Goal: Navigation & Orientation: Find specific page/section

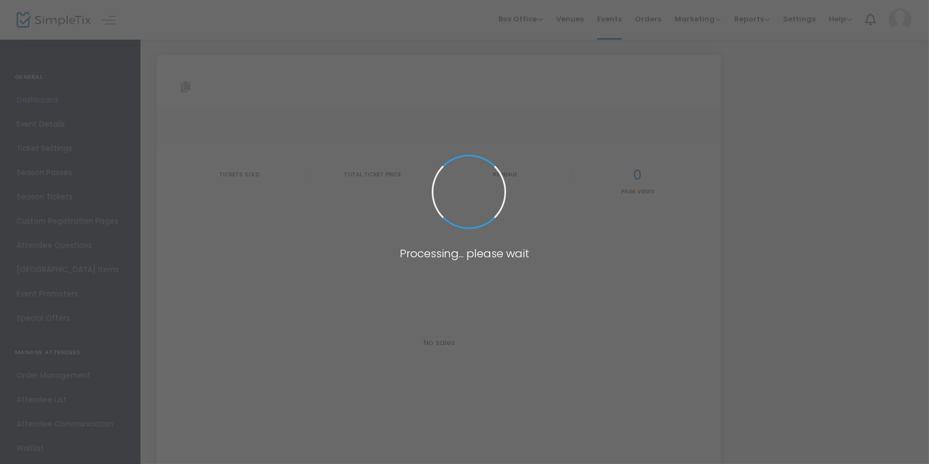
type input "https://www.simpletix.com/e/one-day-pass-229263"
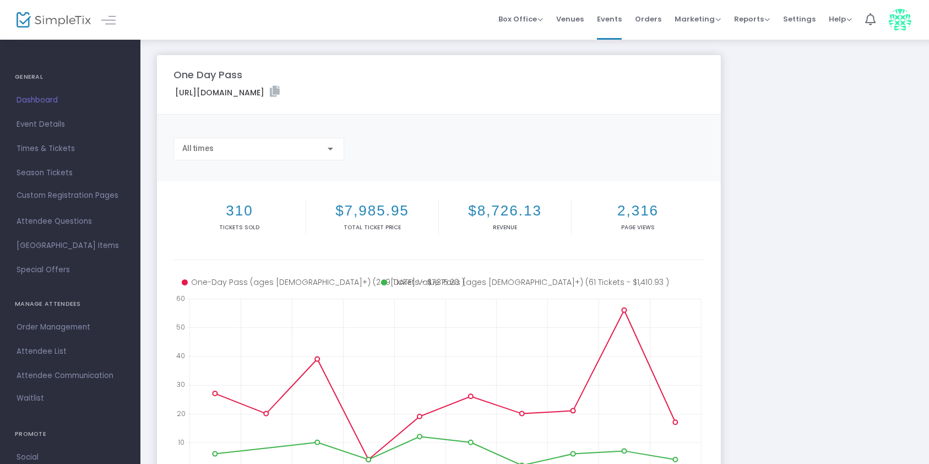
click at [792, 176] on div "One Day Pass https://www.simpletix.com/e/one-day-pass-229263 Copy All times 310…" at bounding box center [534, 329] width 766 height 548
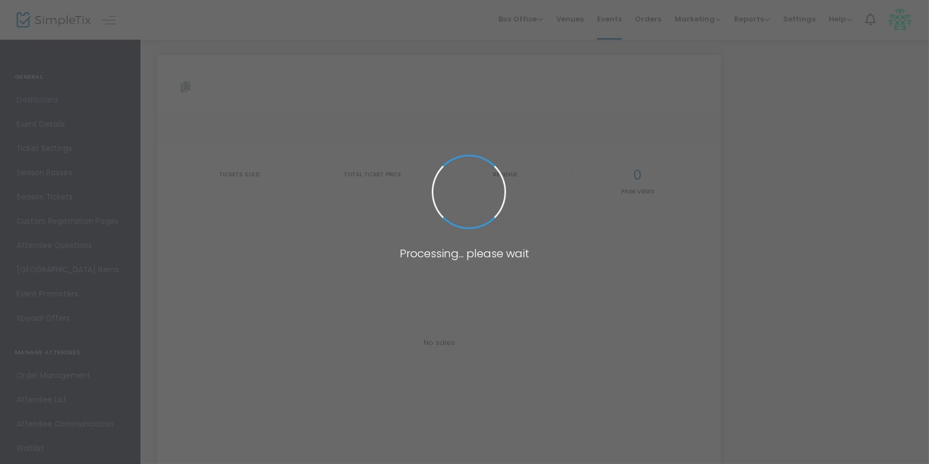
type input "https://www.simpletix.com/e/one-day-pass-229263"
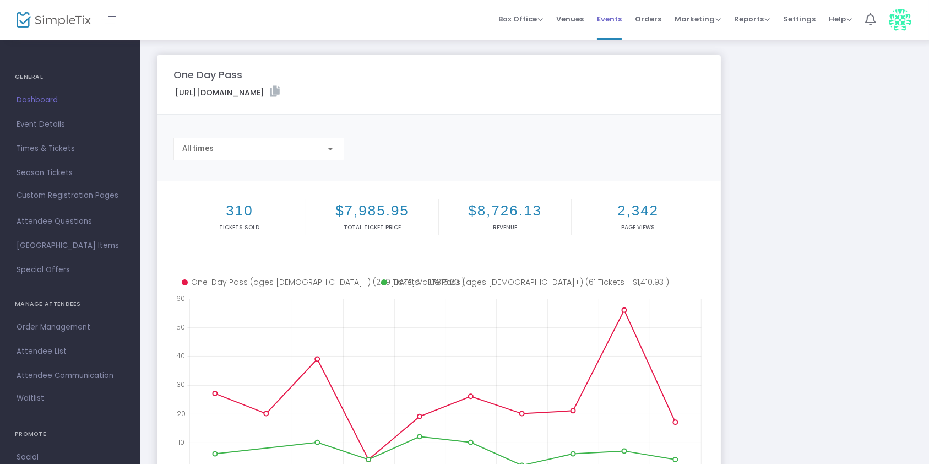
click at [610, 21] on span "Events" at bounding box center [609, 19] width 25 height 28
